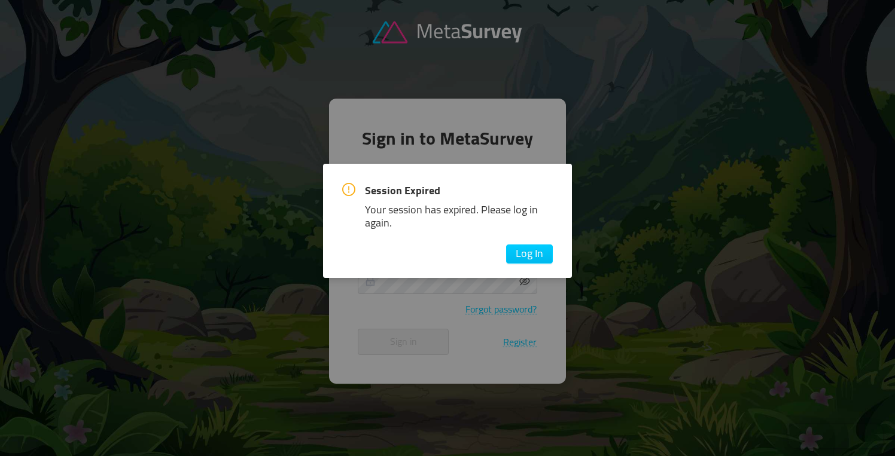
type input "[EMAIL_ADDRESS][DOMAIN_NAME]"
click at [403, 341] on button "Sign in" at bounding box center [403, 342] width 91 height 26
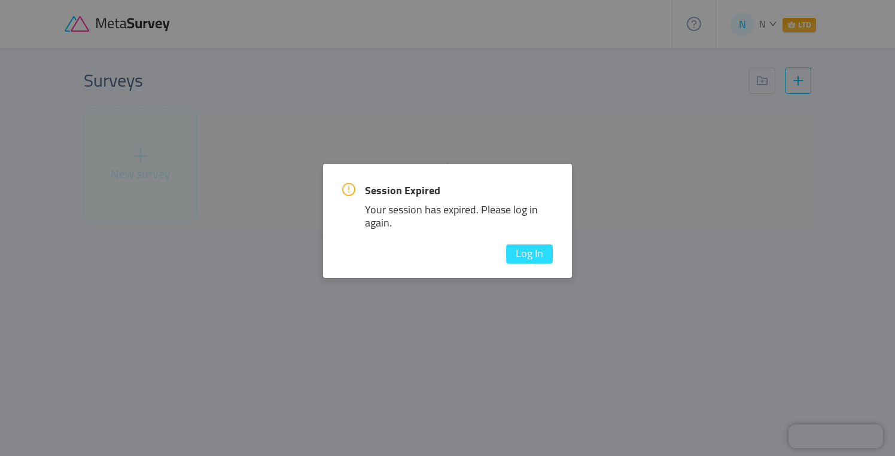
click at [529, 248] on button "Log In" at bounding box center [529, 254] width 47 height 19
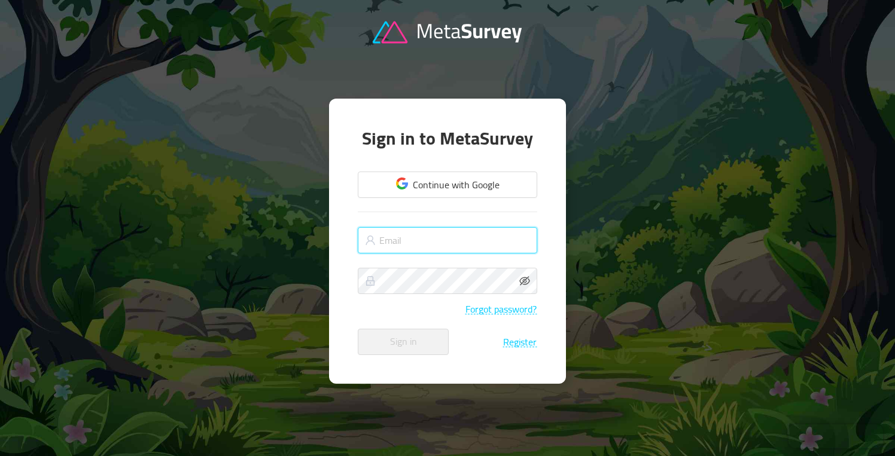
type input "[EMAIL_ADDRESS][DOMAIN_NAME]"
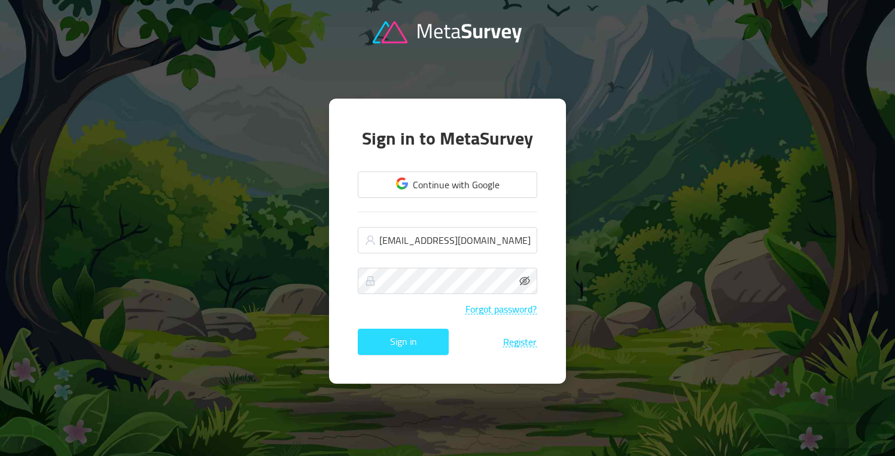
click at [404, 340] on button "Sign in" at bounding box center [403, 342] width 91 height 26
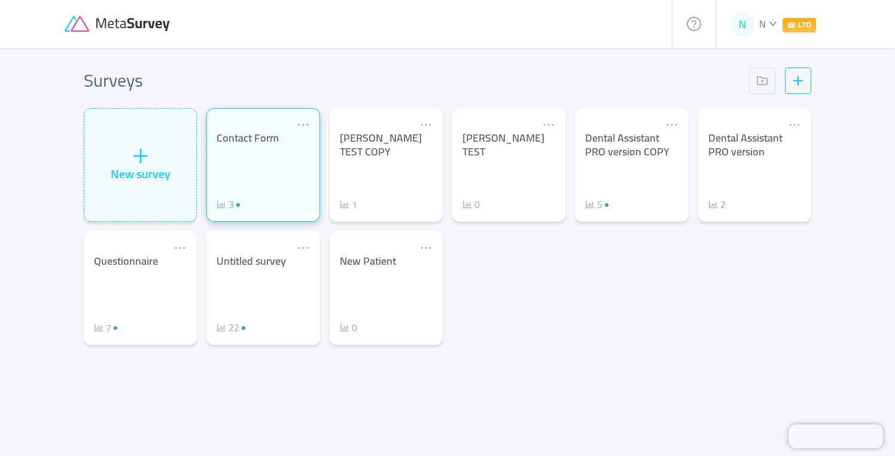
click at [270, 182] on div "Contact Form 3" at bounding box center [262, 172] width 93 height 80
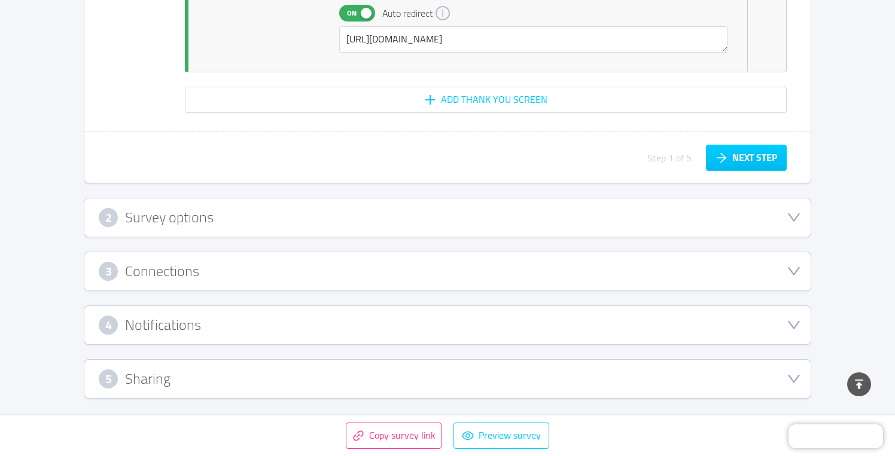
scroll to position [4744, 0]
click at [213, 368] on div "5 Sharing" at bounding box center [447, 379] width 726 height 38
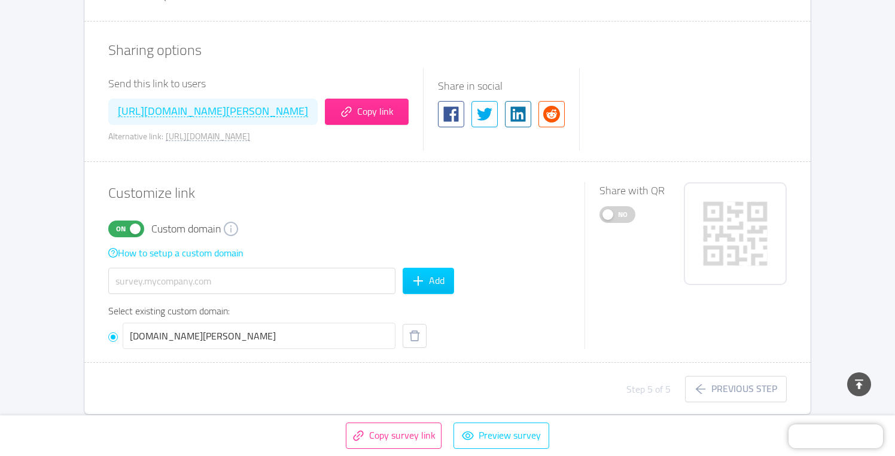
scroll to position [611, 0]
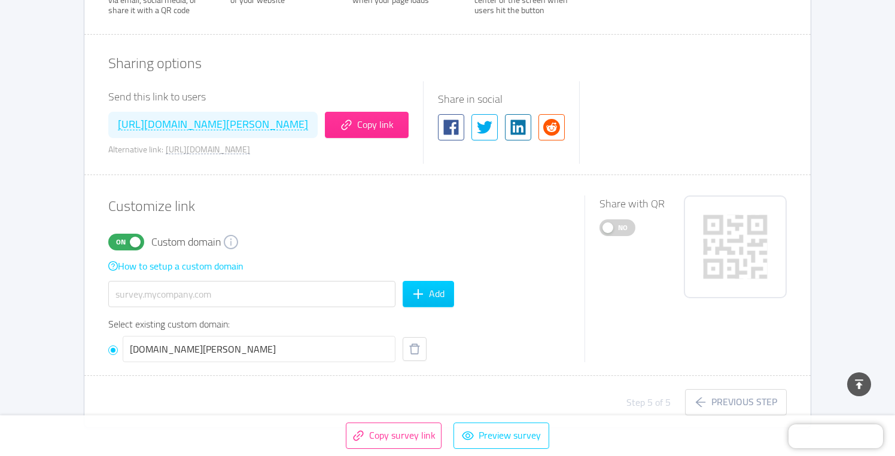
click at [628, 227] on span "No" at bounding box center [622, 228] width 17 height 16
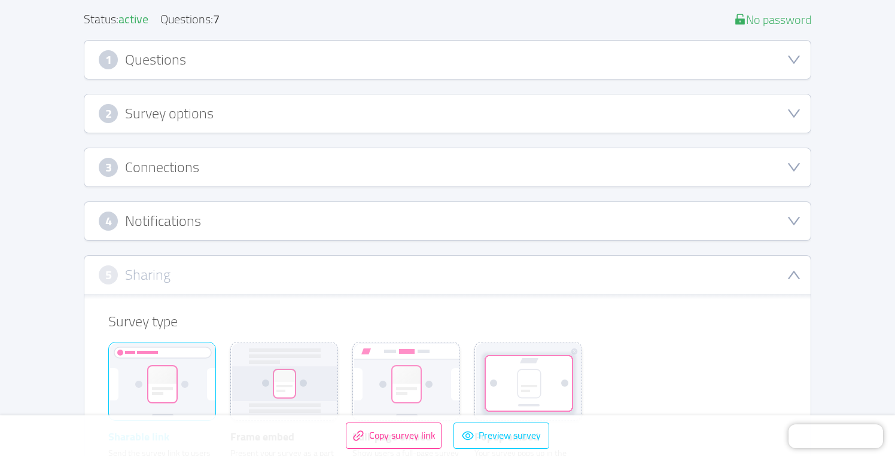
scroll to position [154, 0]
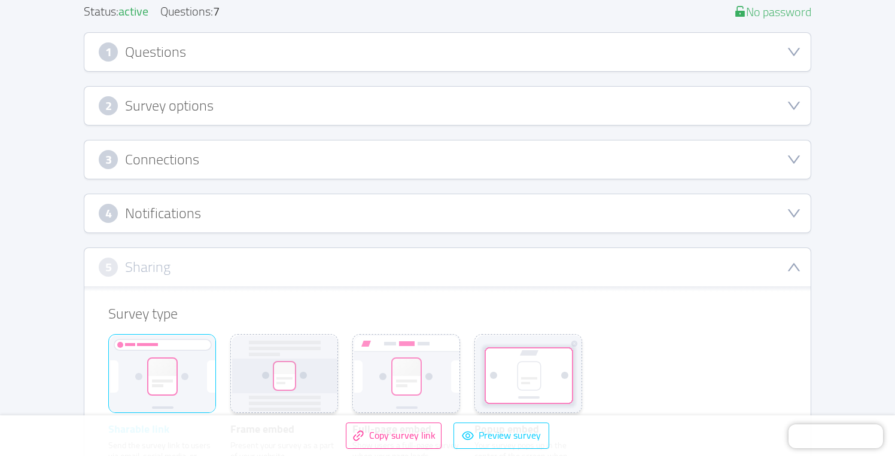
click at [381, 167] on div "3 Connections" at bounding box center [447, 159] width 697 height 19
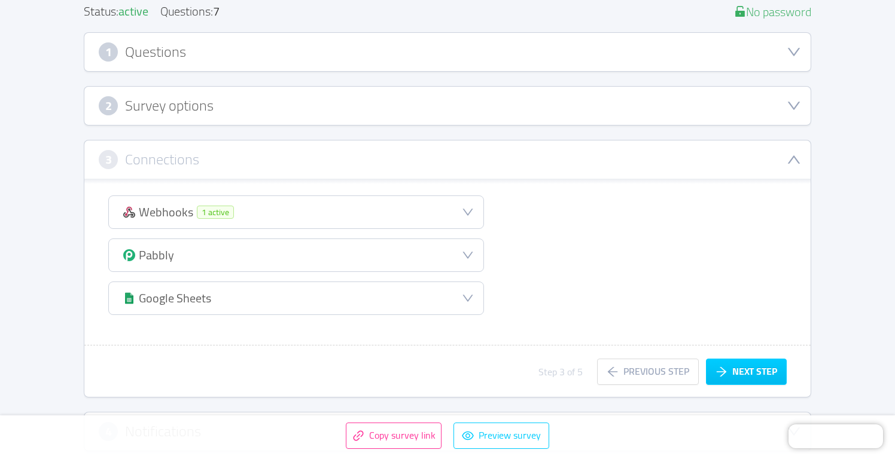
click at [387, 207] on div "Webhooks 1 active" at bounding box center [296, 212] width 374 height 32
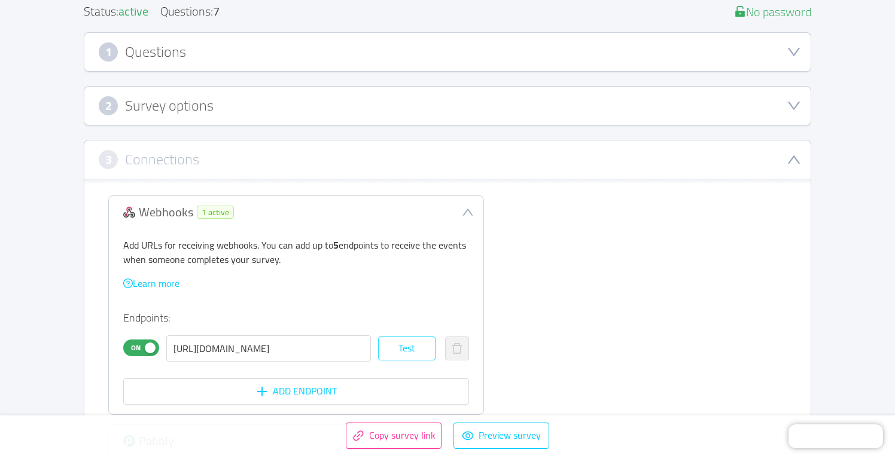
click at [407, 346] on button "Test" at bounding box center [406, 349] width 57 height 24
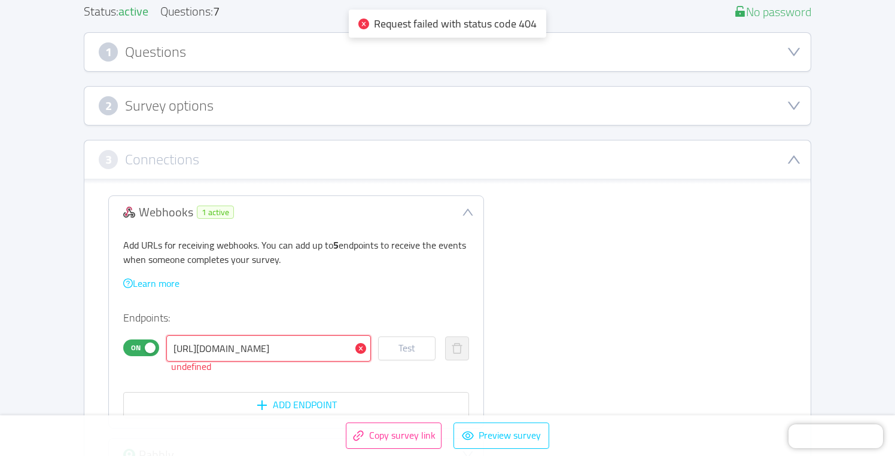
click at [265, 352] on input "[URL][DOMAIN_NAME]" at bounding box center [268, 348] width 205 height 26
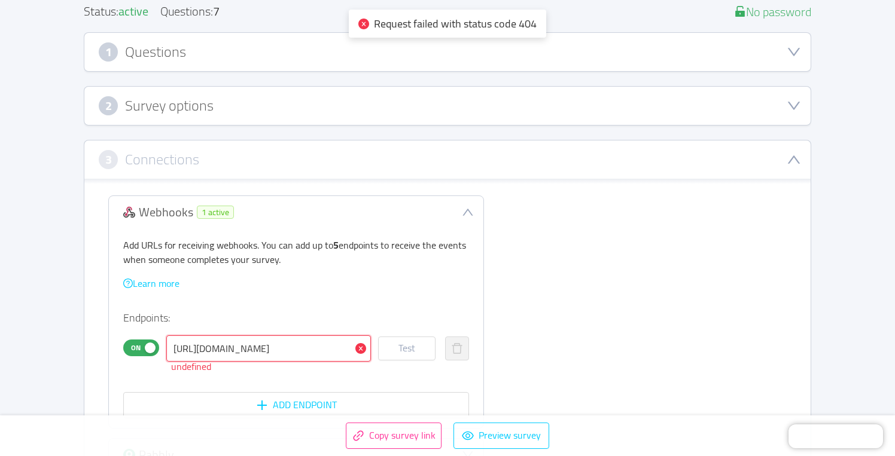
click at [265, 352] on input "[URL][DOMAIN_NAME]" at bounding box center [268, 348] width 205 height 26
